Goal: Information Seeking & Learning: Learn about a topic

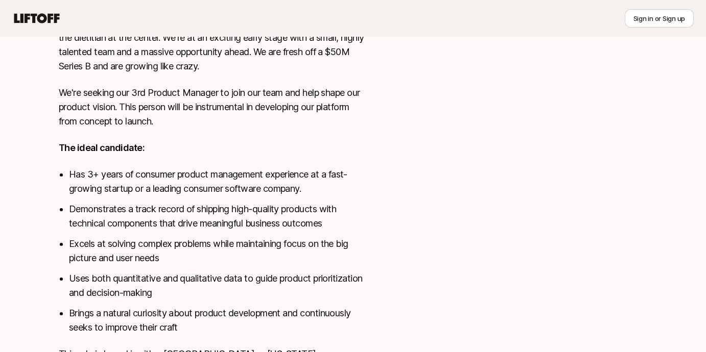
scroll to position [453, 0]
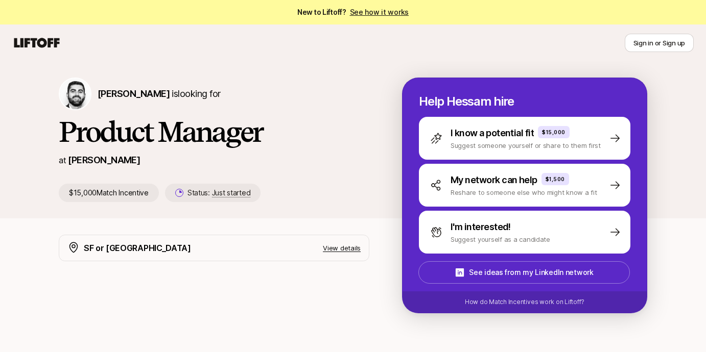
click at [331, 243] on p "View details" at bounding box center [342, 248] width 38 height 10
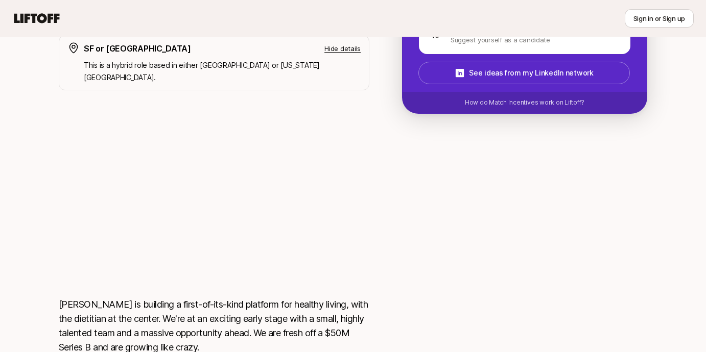
scroll to position [201, 0]
